Goal: Information Seeking & Learning: Understand process/instructions

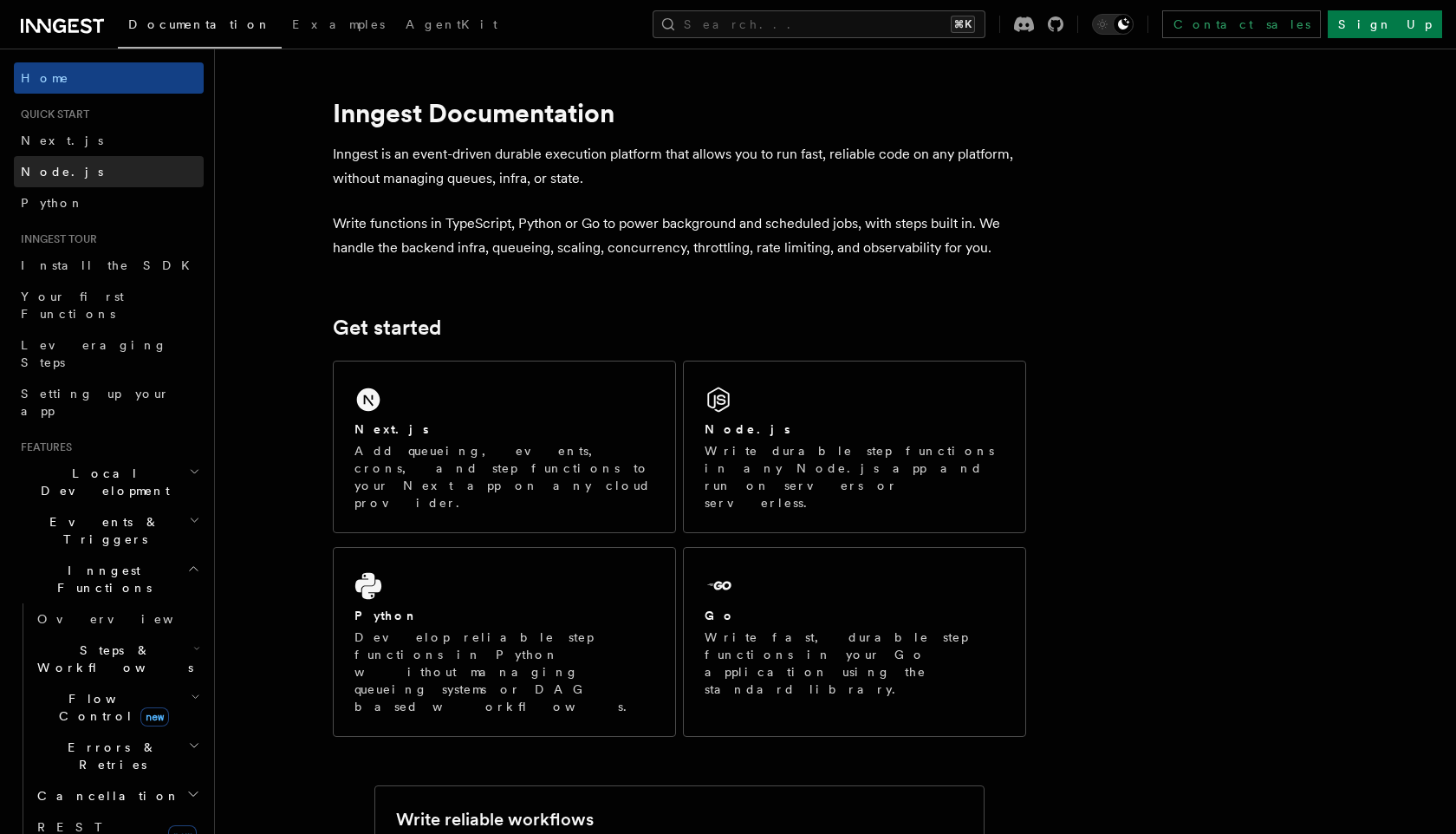
click at [37, 182] on link "Node.js" at bounding box center [108, 172] width 190 height 32
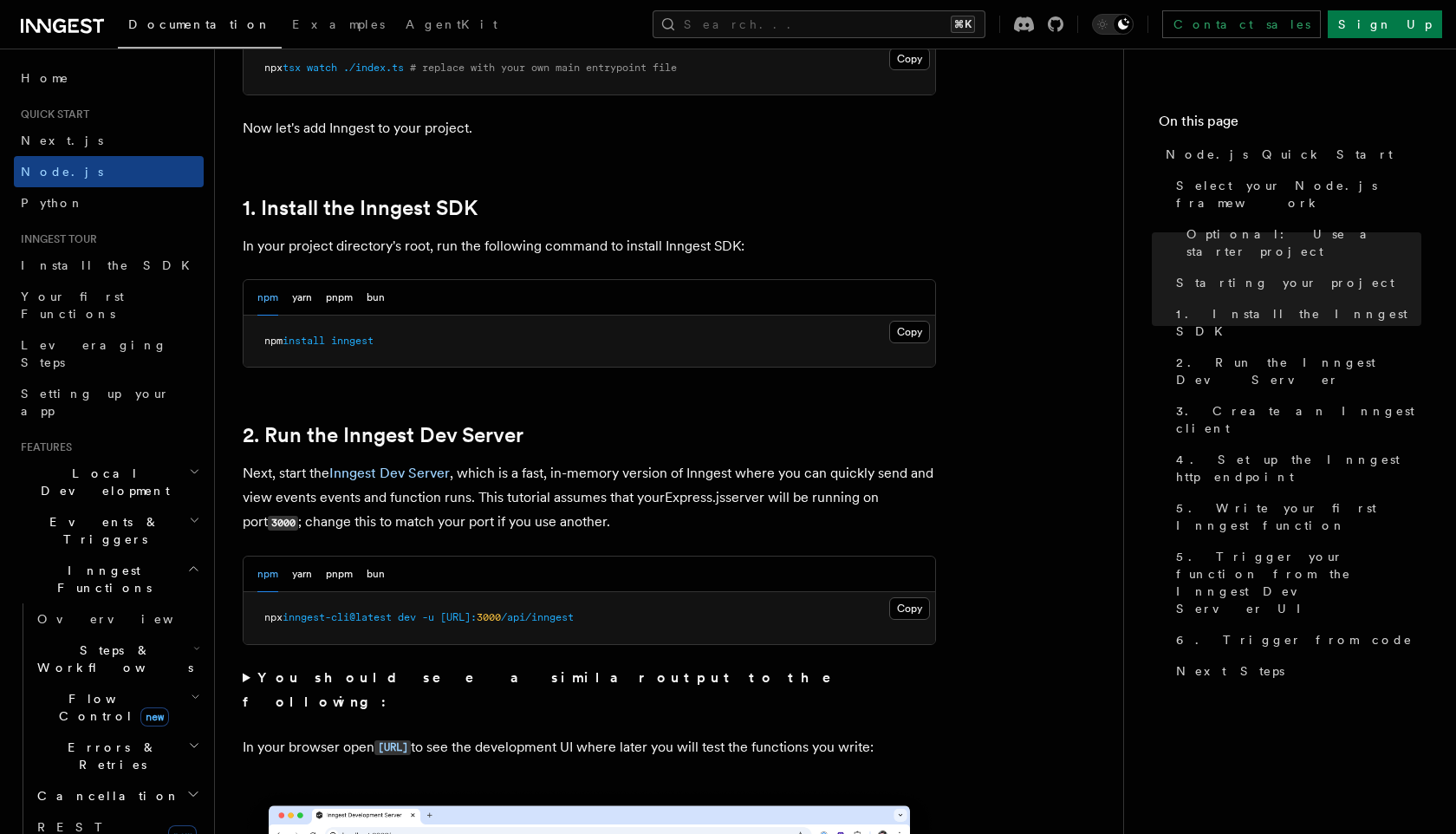
scroll to position [1007, 0]
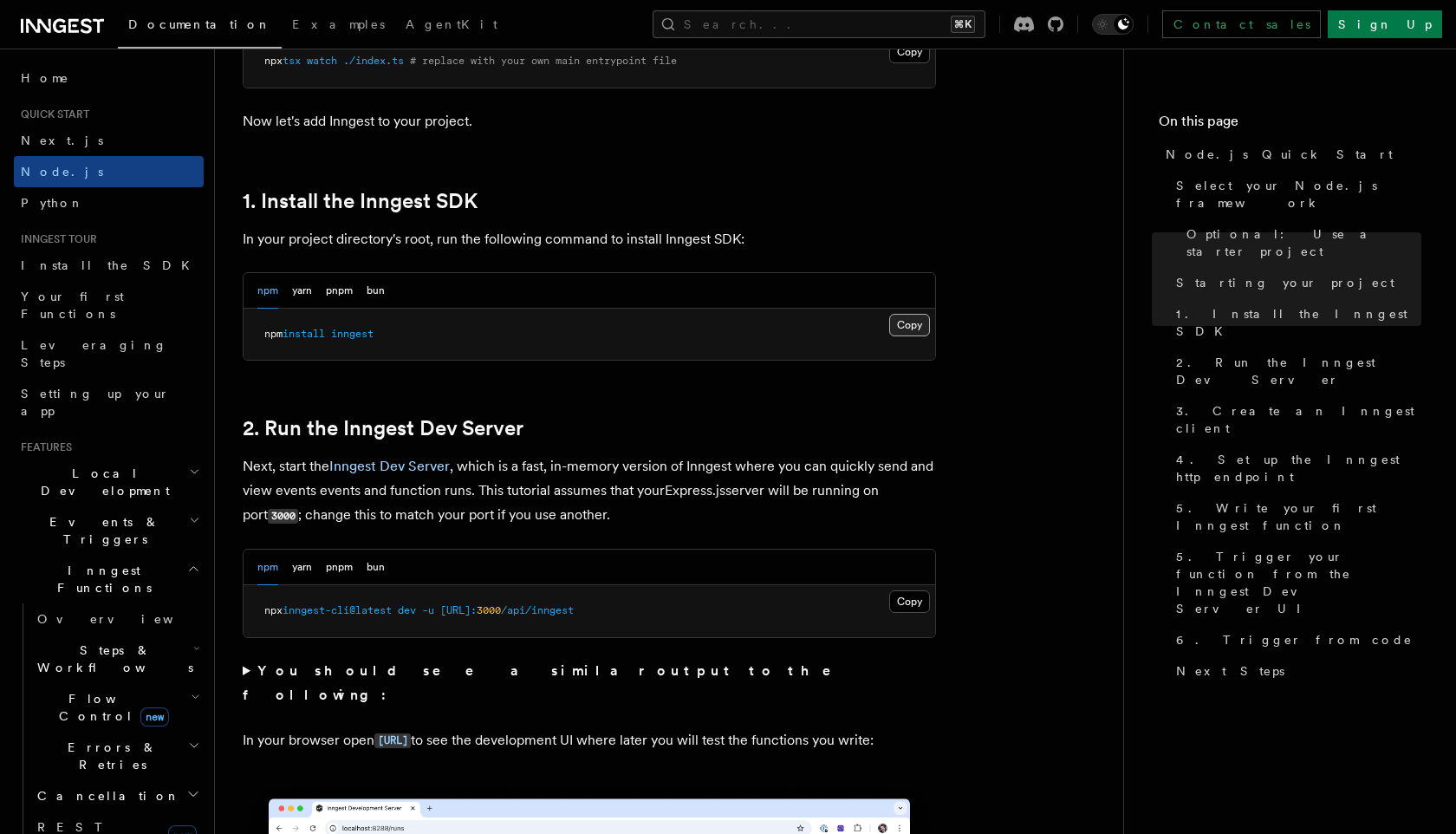
click at [907, 323] on button "Copy Copied" at bounding box center [909, 324] width 40 height 23
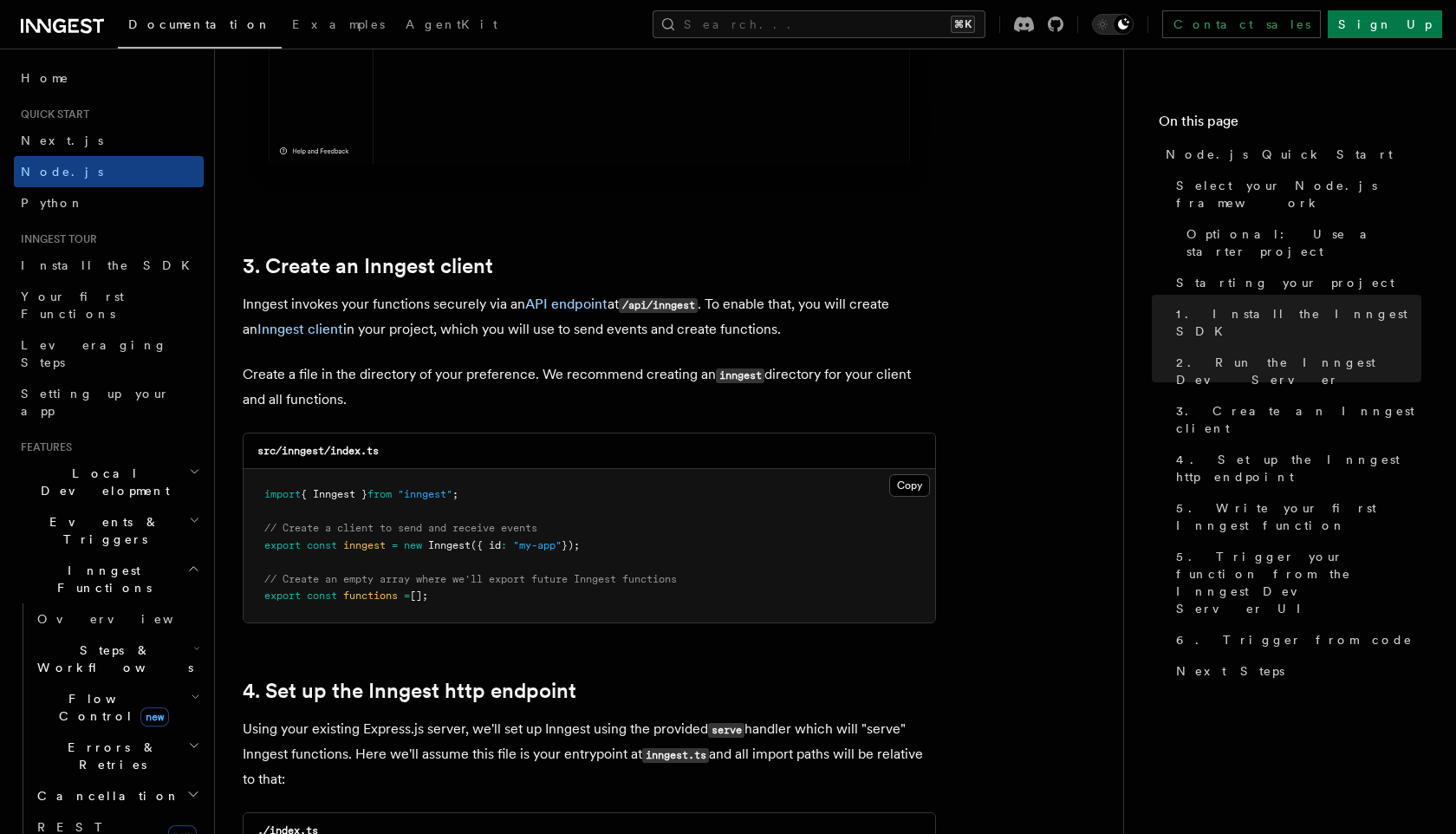
scroll to position [2030, 0]
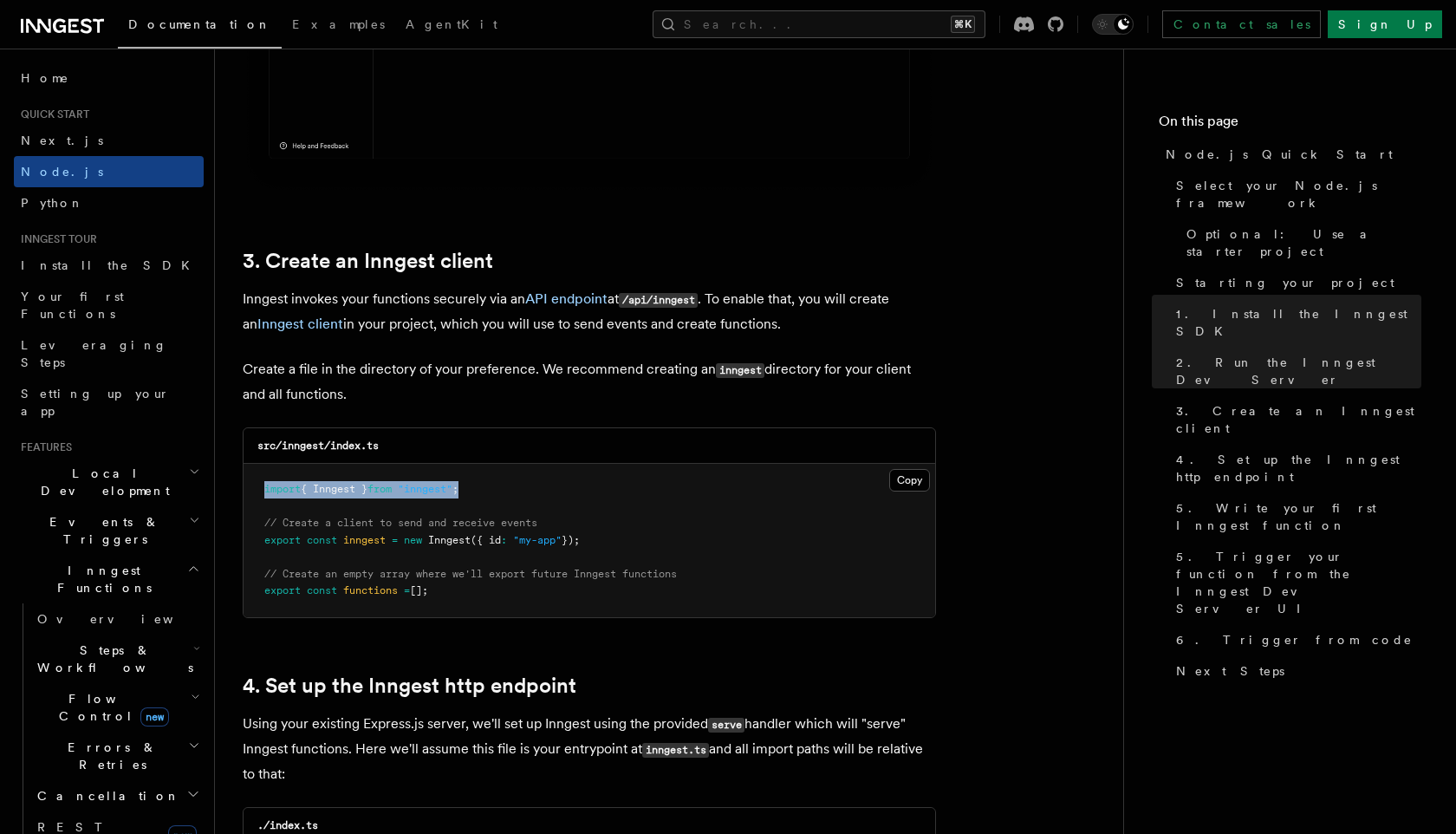
drag, startPoint x: 264, startPoint y: 489, endPoint x: 543, endPoint y: 488, distance: 279.0
click at [543, 489] on pre "import { Inngest } from "inngest" ; // Create a client to send and receive even…" at bounding box center [589, 540] width 691 height 154
copy span "import { Inngest } from "inngest" ;"
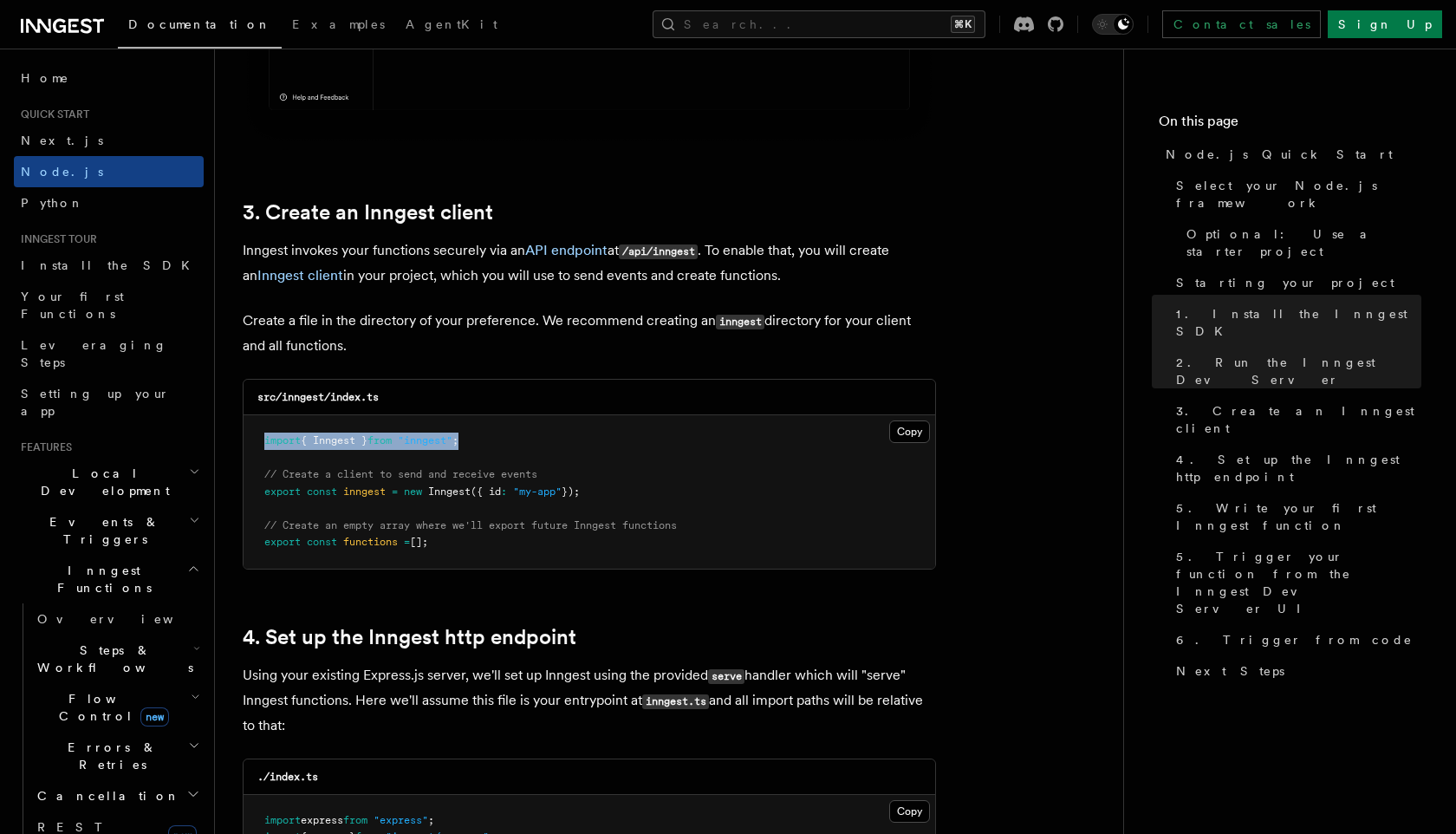
scroll to position [2079, 0]
drag, startPoint x: 608, startPoint y: 493, endPoint x: 262, endPoint y: 491, distance: 346.0
click at [262, 491] on pre "import { Inngest } from "inngest" ; // Create a client to send and receive even…" at bounding box center [589, 491] width 691 height 154
copy span "export const inngest = new Inngest ({ id : "my-app" });"
click at [612, 491] on pre "import { Inngest } from "inngest" ; // Create a client to send and receive even…" at bounding box center [589, 491] width 691 height 154
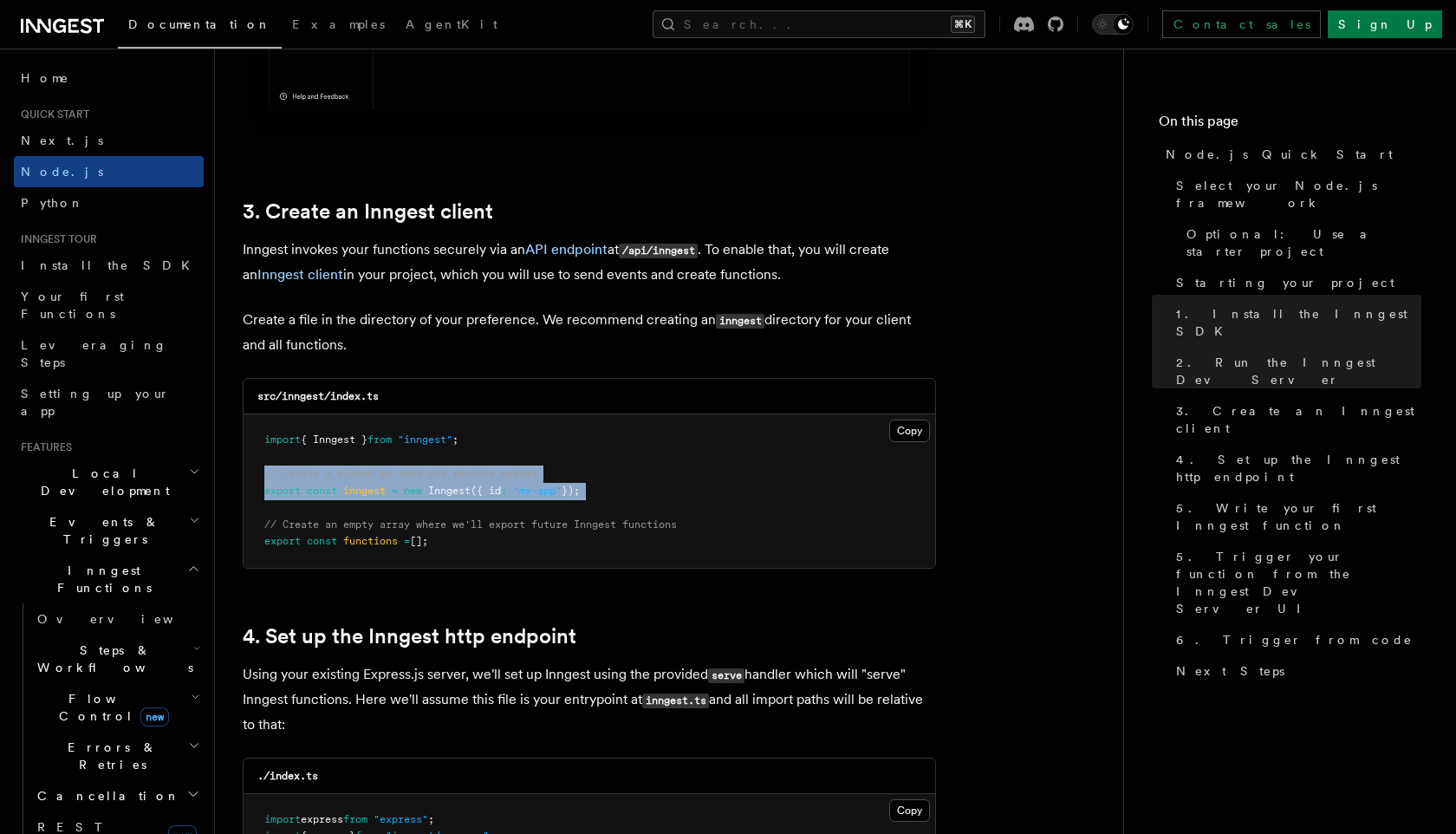
drag, startPoint x: 612, startPoint y: 492, endPoint x: 239, endPoint y: 468, distance: 373.8
copy code "// Create a client to send and receive events export const inngest = new Innges…"
drag, startPoint x: 467, startPoint y: 548, endPoint x: 221, endPoint y: 533, distance: 246.5
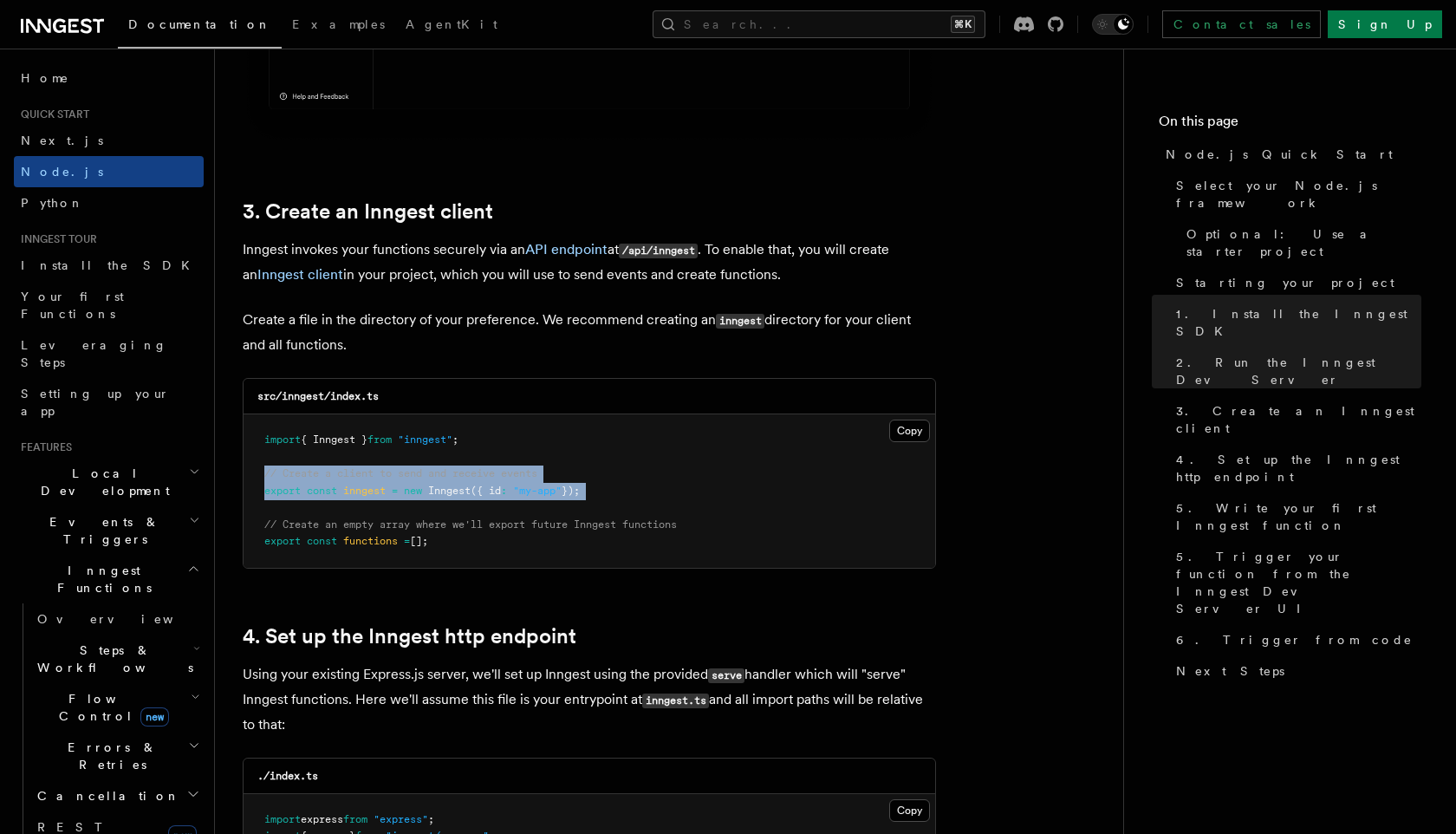
copy code "// Create an empty array where we'll export future Inngest functions export con…"
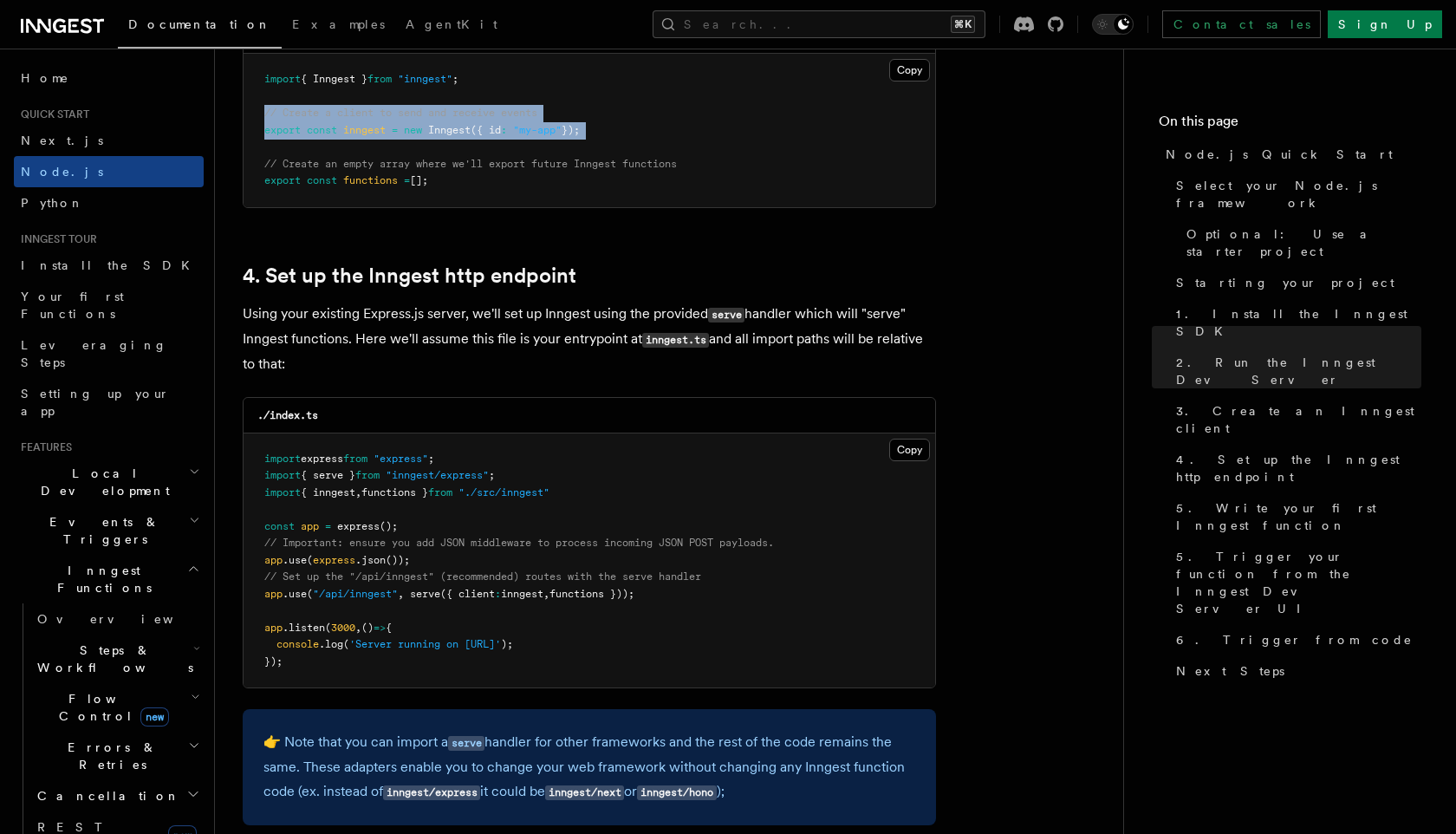
scroll to position [2451, 0]
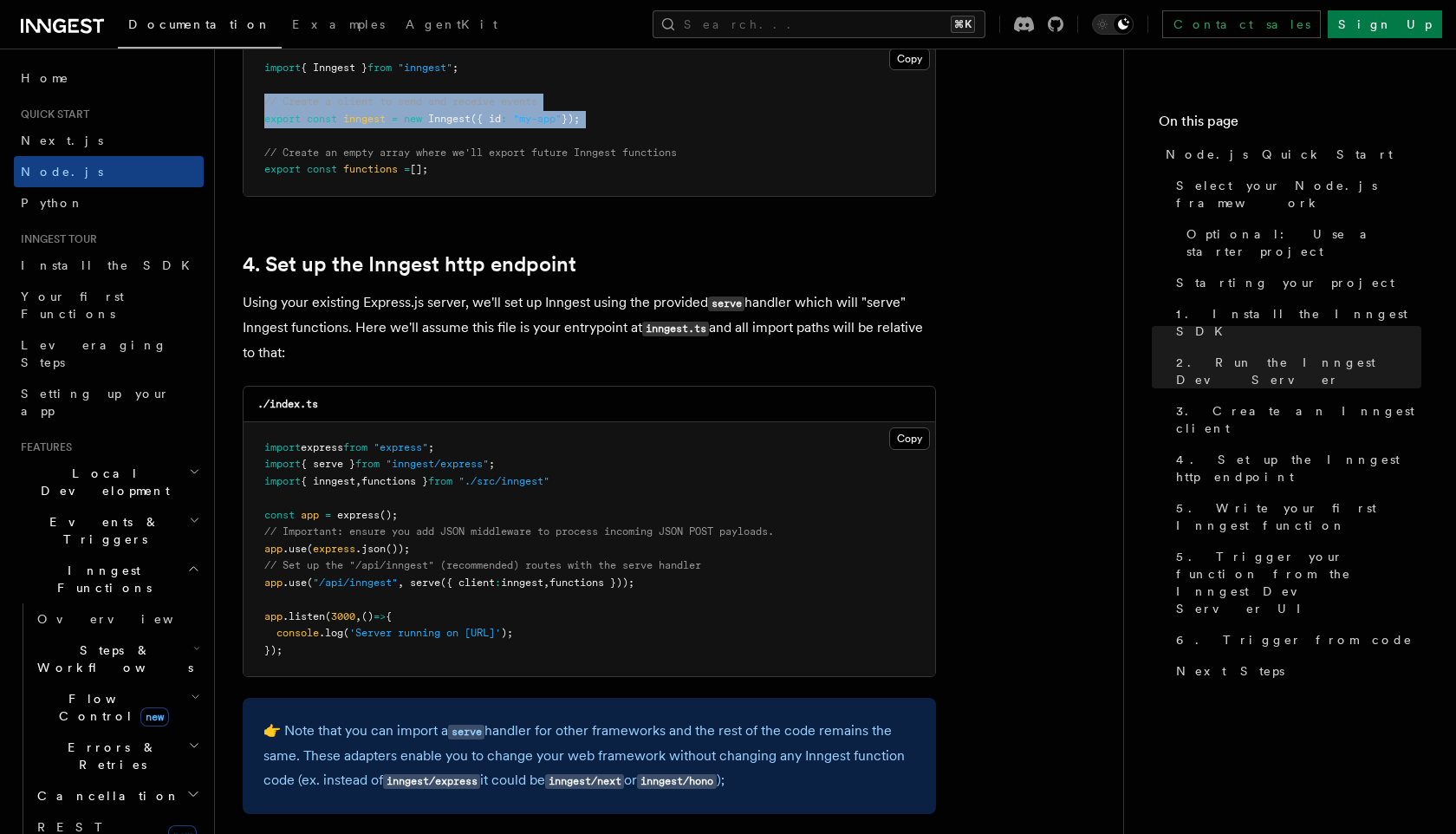
drag, startPoint x: 360, startPoint y: 637, endPoint x: 598, endPoint y: 628, distance: 238.2
click at [501, 630] on span "'Server running on [URL]'" at bounding box center [425, 633] width 152 height 12
copy span "Server running on [URL]"
click at [490, 629] on pre "import express from "express" ; import { serve } from "inngest/express" ; impor…" at bounding box center [589, 549] width 691 height 254
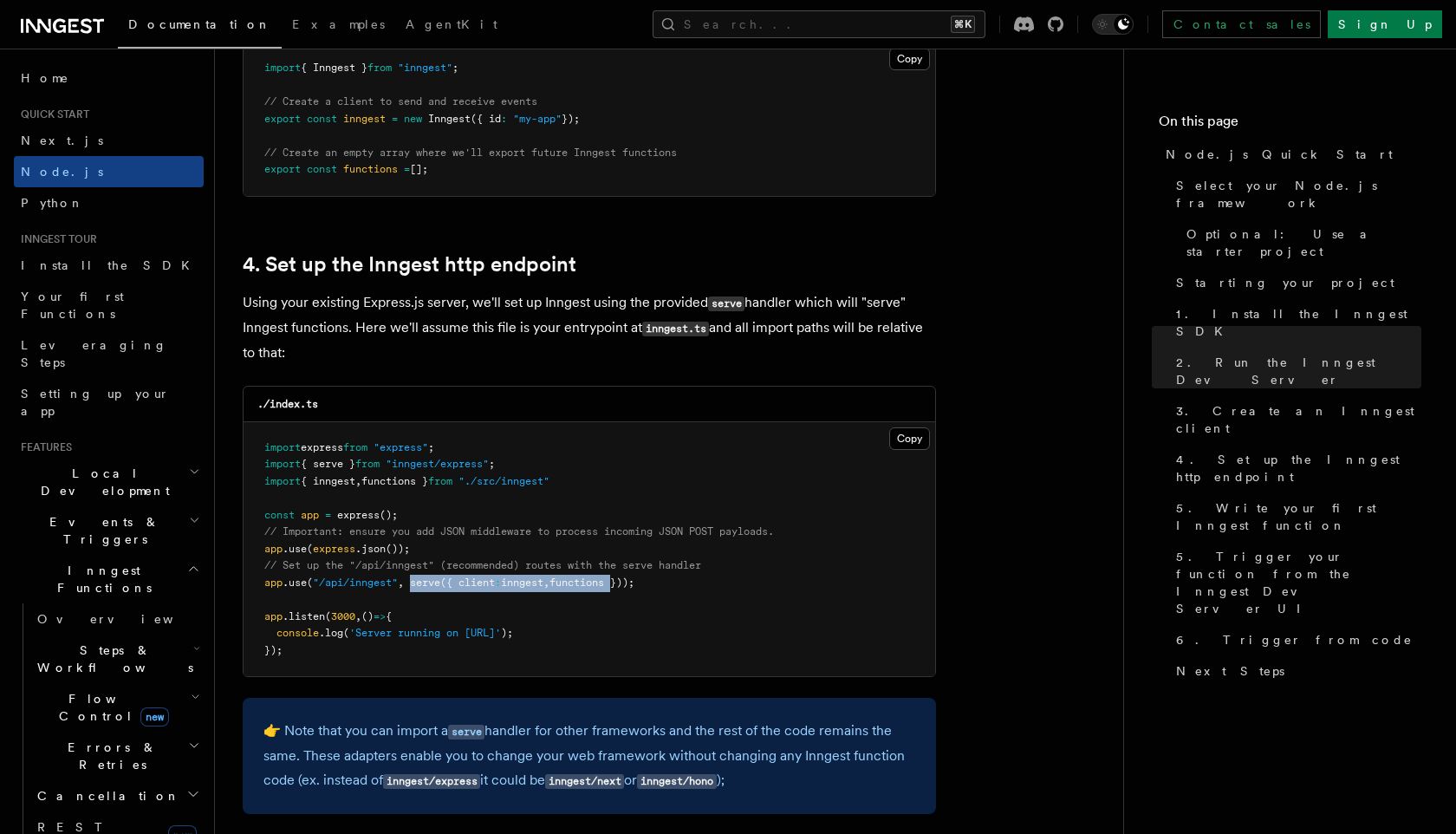
drag, startPoint x: 414, startPoint y: 588, endPoint x: 627, endPoint y: 589, distance: 213.0
click at [627, 589] on span "app .use ( "/api/inngest" , serve ({ client : inngest , functions }));" at bounding box center [449, 583] width 370 height 12
copy span "serve ({ client : inngest , functions"
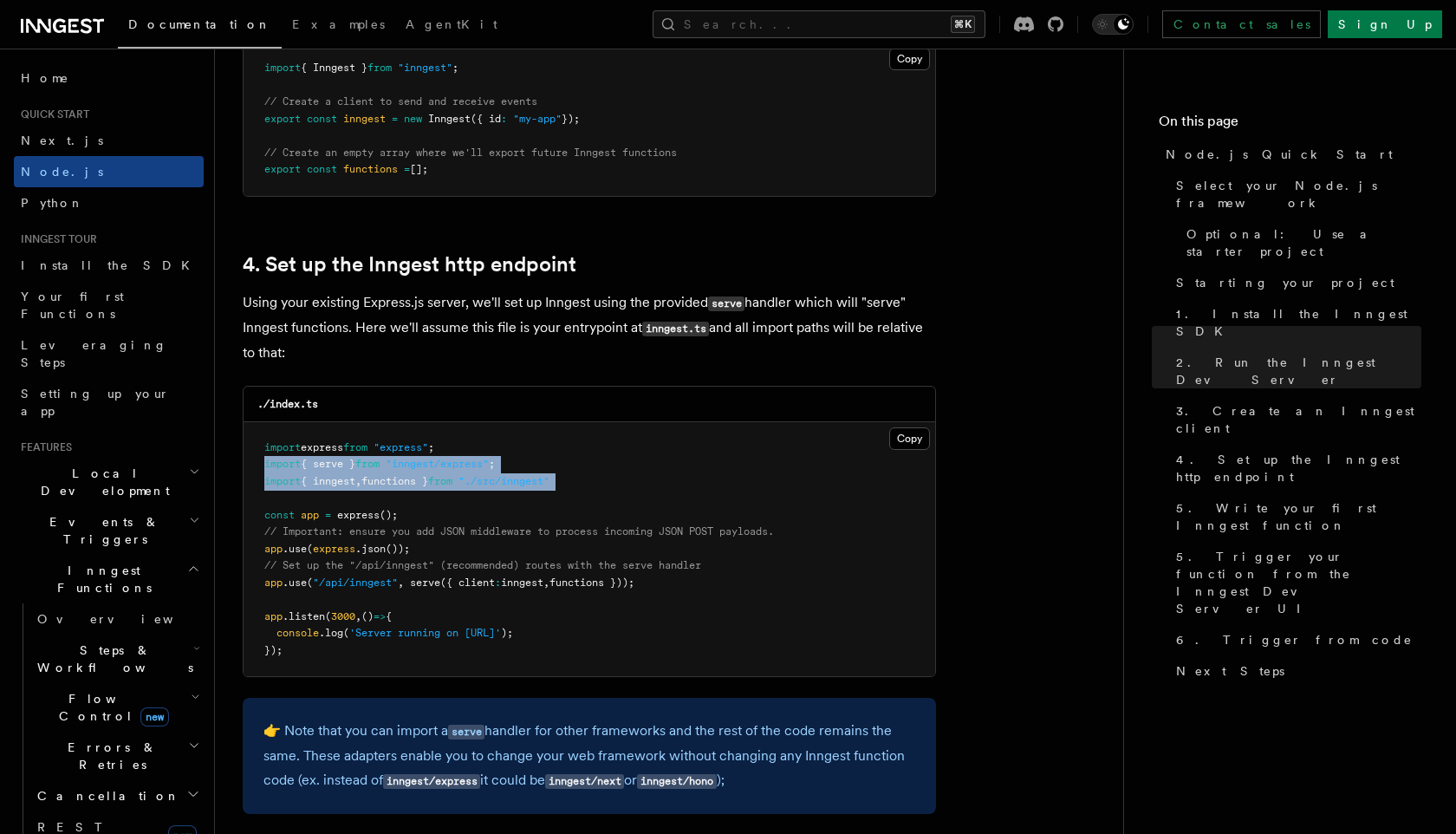
drag, startPoint x: 267, startPoint y: 469, endPoint x: 627, endPoint y: 498, distance: 361.2
click at [627, 498] on pre "import express from "express" ; import { serve } from "inngest/express" ; impor…" at bounding box center [589, 549] width 691 height 254
copy code "import { serve } from "inngest/express" ; import { inngest , functions } from "…"
